Goal: Check status

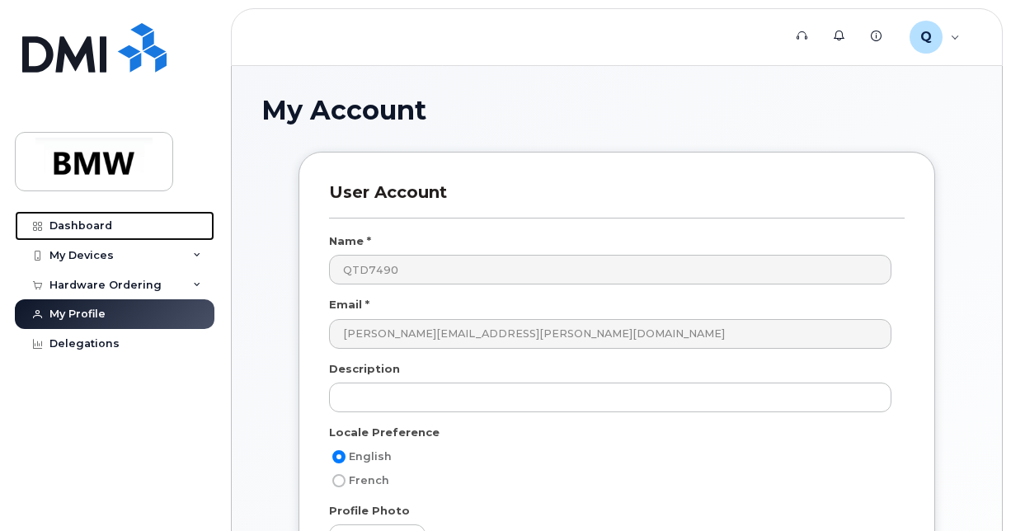
drag, startPoint x: 76, startPoint y: 222, endPoint x: 241, endPoint y: 284, distance: 176.1
click at [76, 222] on div "Dashboard" at bounding box center [80, 225] width 63 height 13
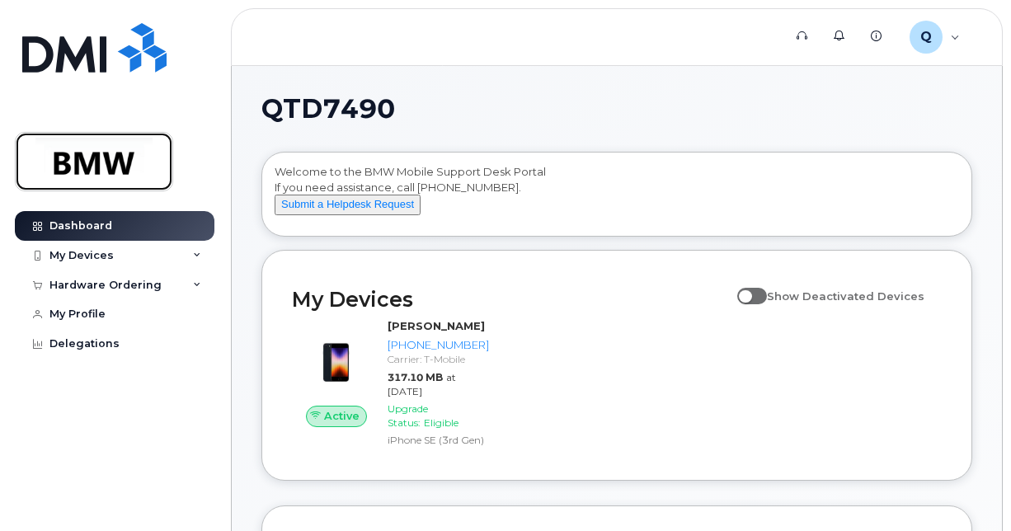
click at [103, 150] on img at bounding box center [94, 162] width 127 height 48
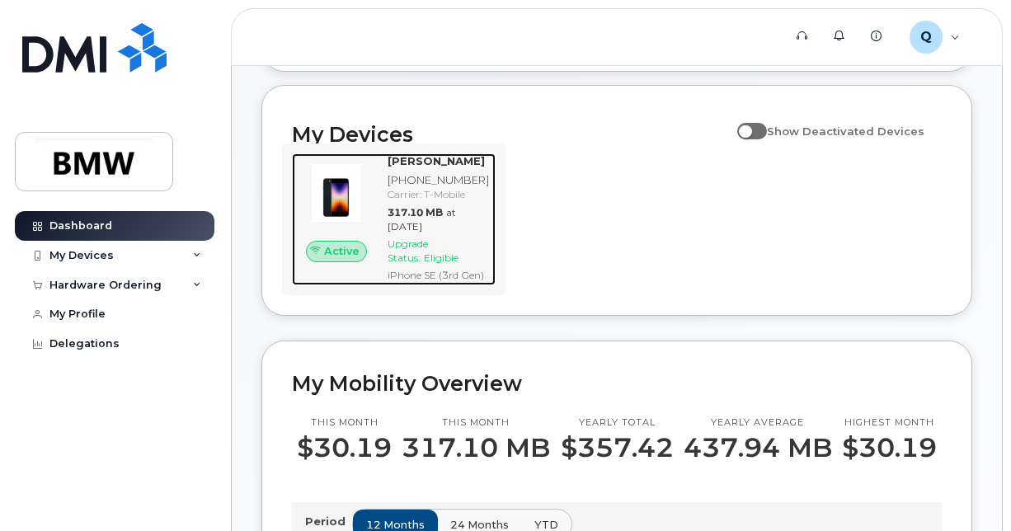
click at [424, 257] on span "Upgrade Status:" at bounding box center [408, 250] width 40 height 26
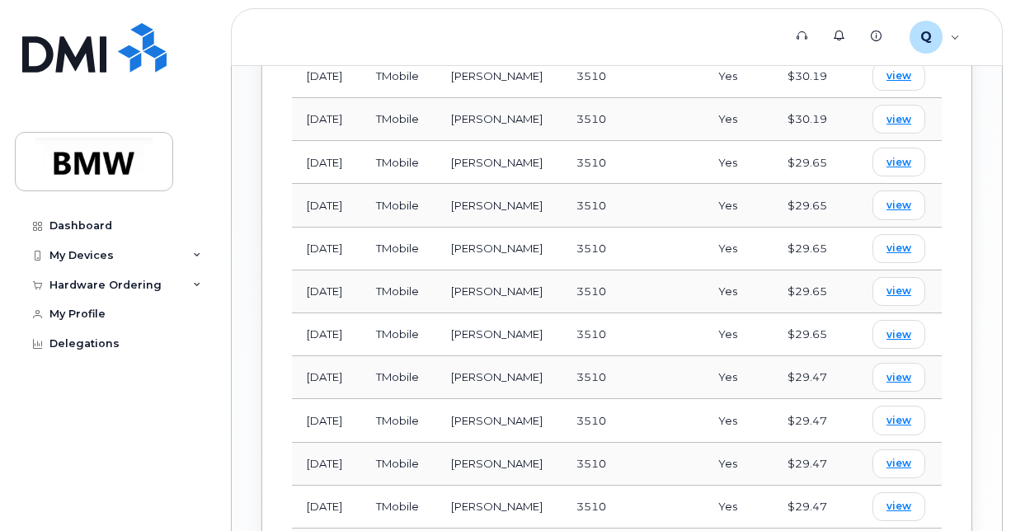
scroll to position [1237, 0]
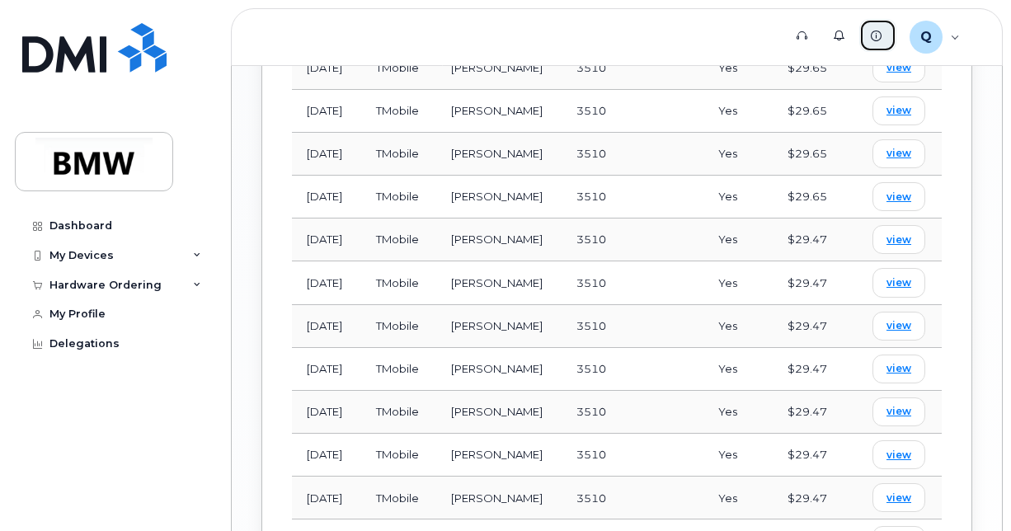
click at [875, 35] on icon at bounding box center [876, 36] width 11 height 11
